Goal: Information Seeking & Learning: Learn about a topic

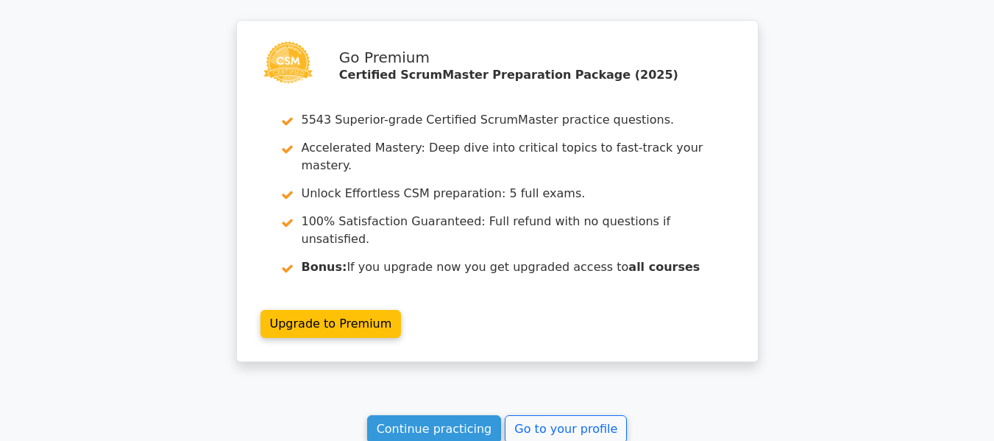
scroll to position [3564, 0]
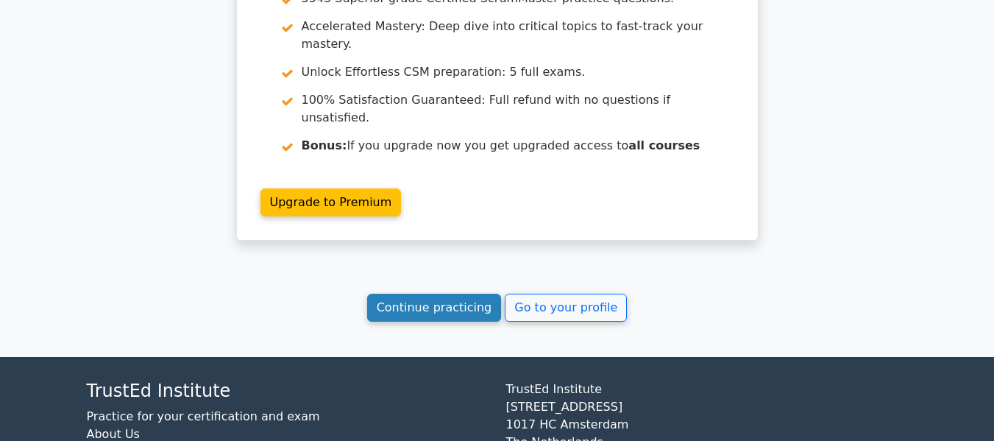
click at [437, 294] on link "Continue practicing" at bounding box center [434, 308] width 135 height 28
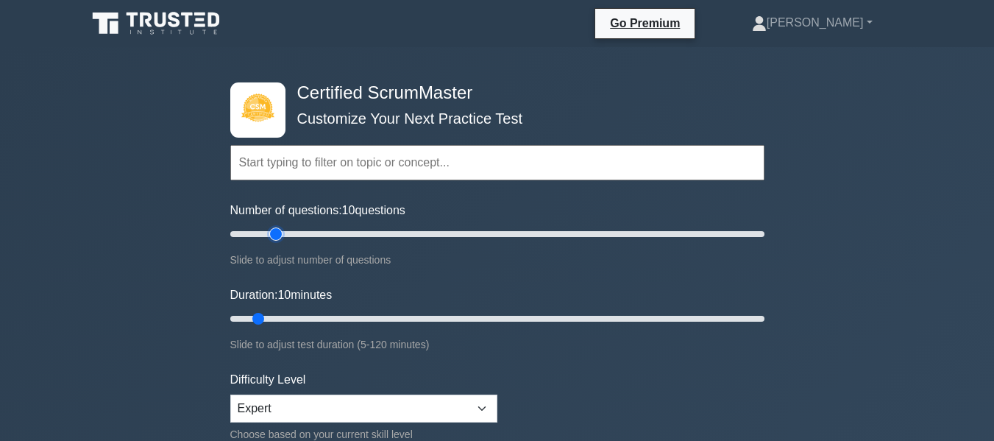
click at [279, 236] on input "Number of questions: 10 questions" at bounding box center [497, 234] width 534 height 18
click at [299, 236] on input "Number of questions: 30 questions" at bounding box center [497, 234] width 534 height 18
type input "25"
click at [289, 233] on input "Number of questions: 25 questions" at bounding box center [497, 234] width 534 height 18
click at [283, 320] on input "Duration: 10 minutes" at bounding box center [497, 319] width 534 height 18
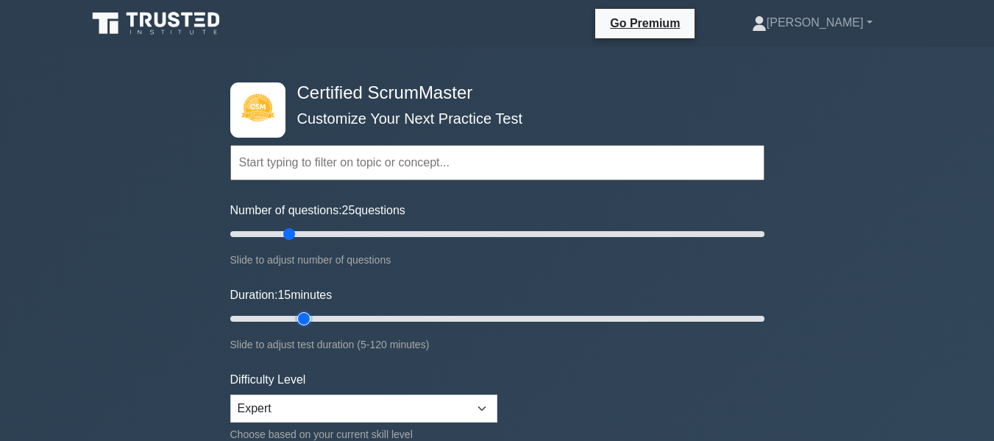
type input "20"
click at [302, 319] on input "Duration: 15 minutes" at bounding box center [497, 319] width 534 height 18
